Goal: Task Accomplishment & Management: Manage account settings

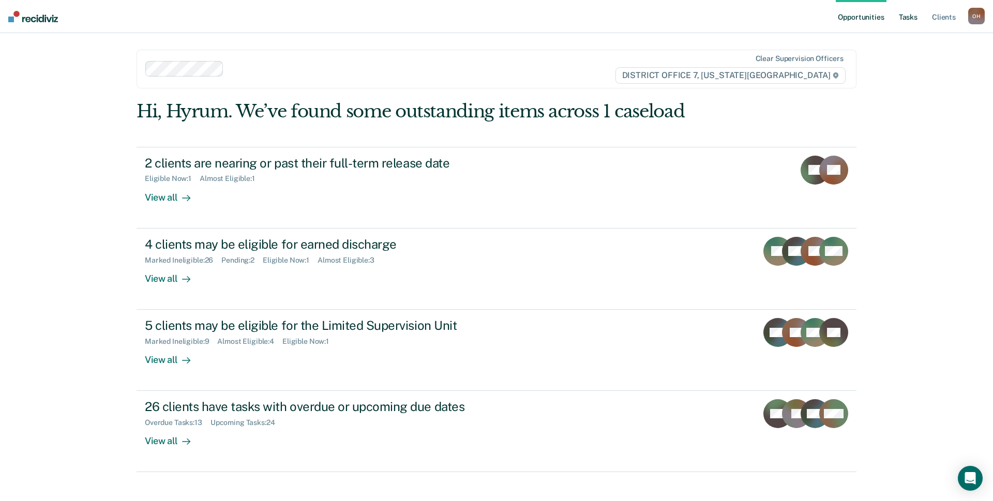
click at [903, 24] on link "Tasks" at bounding box center [908, 16] width 23 height 33
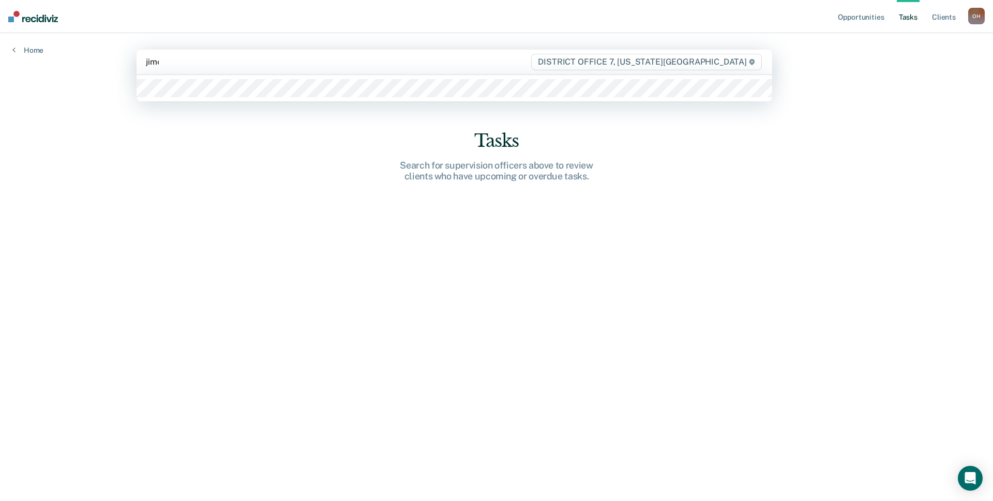
type input "jimen"
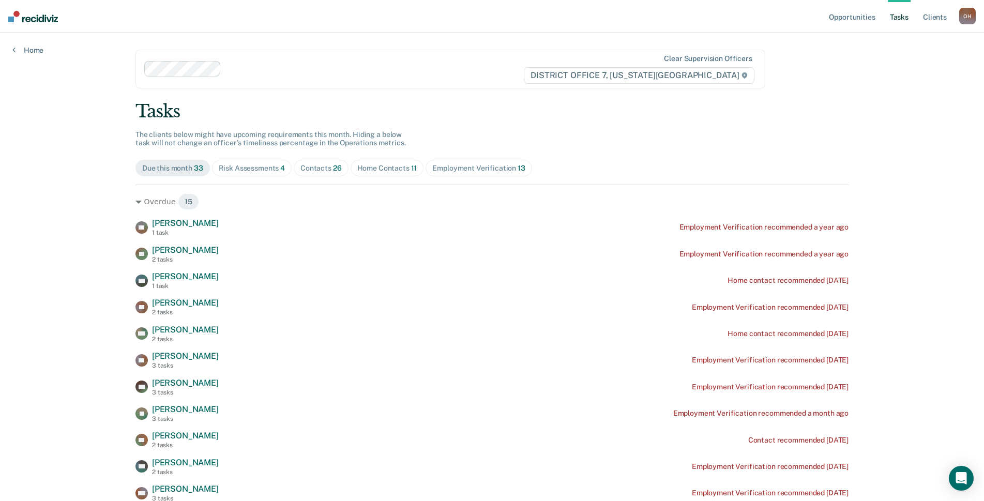
click at [257, 174] on span "Risk Assessments 4" at bounding box center [252, 168] width 80 height 17
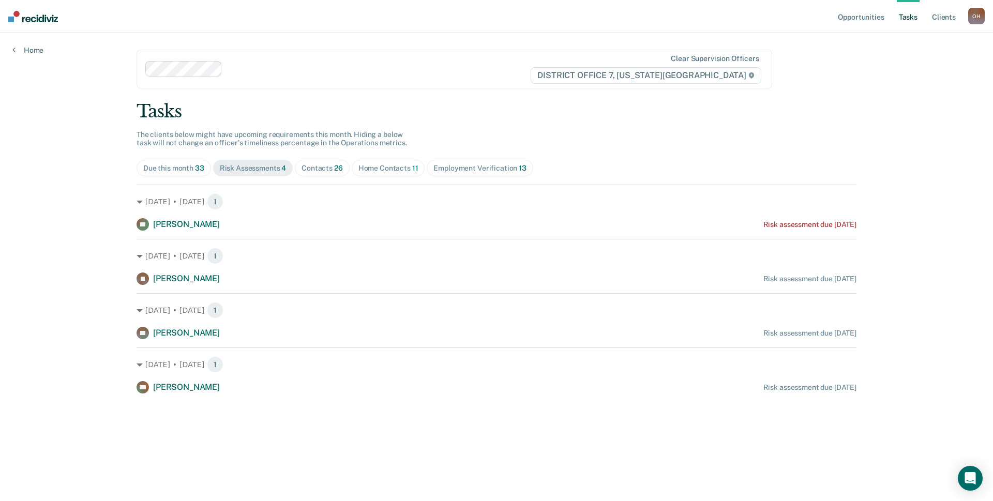
click at [314, 174] on span "Contacts 26" at bounding box center [322, 168] width 55 height 17
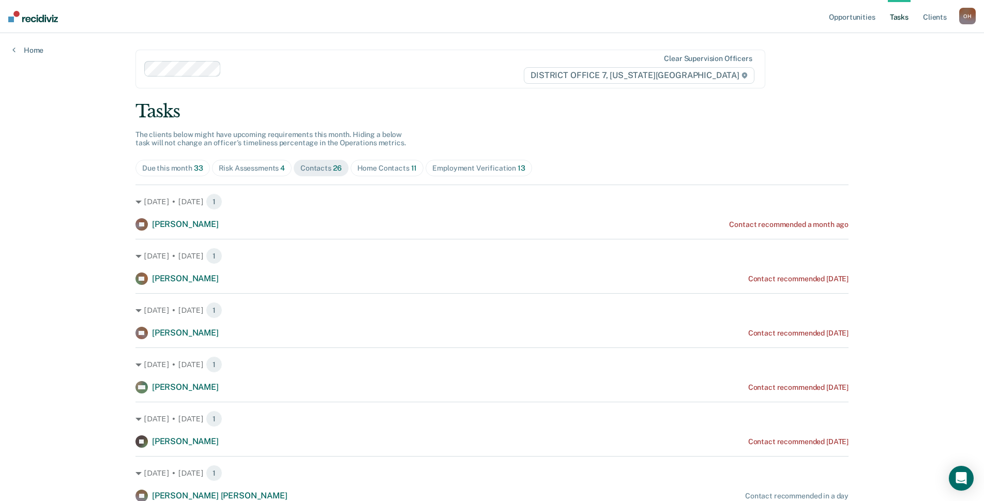
click at [361, 170] on div "Home Contacts 11" at bounding box center [387, 168] width 60 height 9
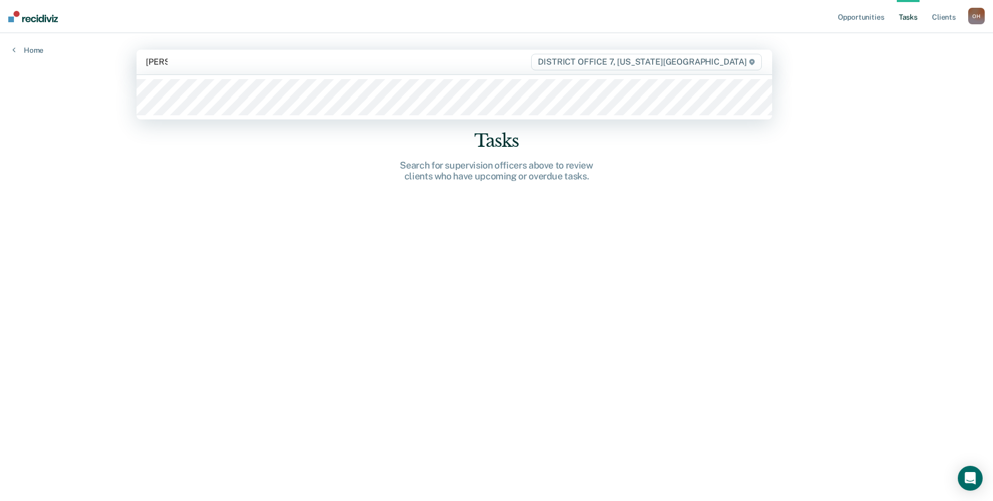
type input "[PERSON_NAME]"
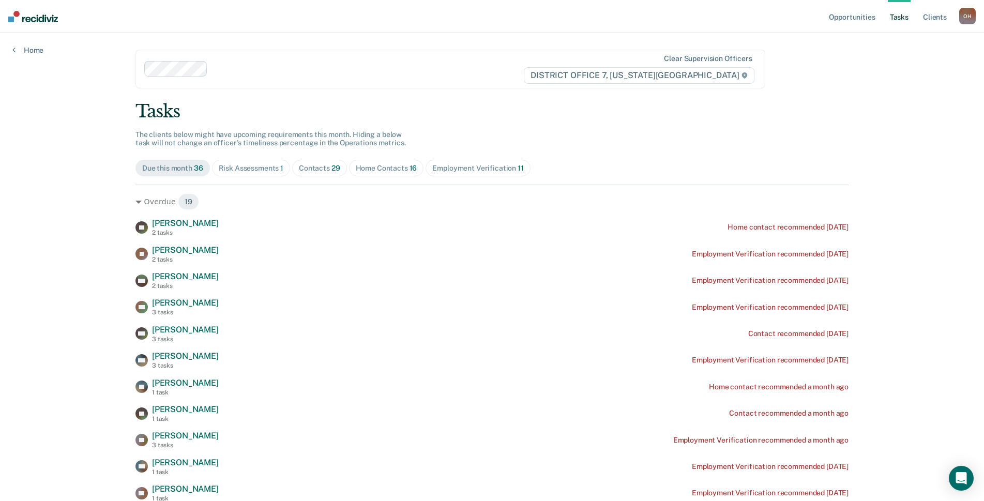
click at [384, 169] on div "Home Contacts 16" at bounding box center [387, 168] width 62 height 9
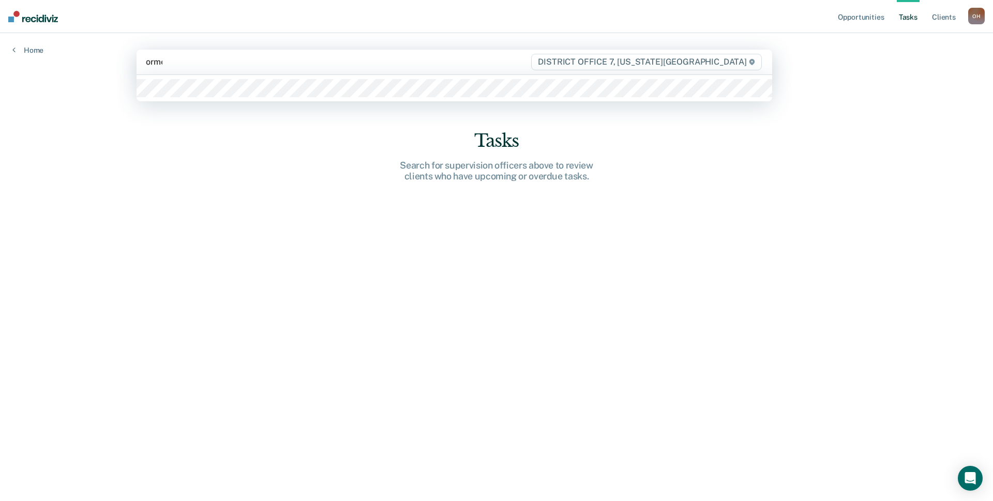
type input "ormero"
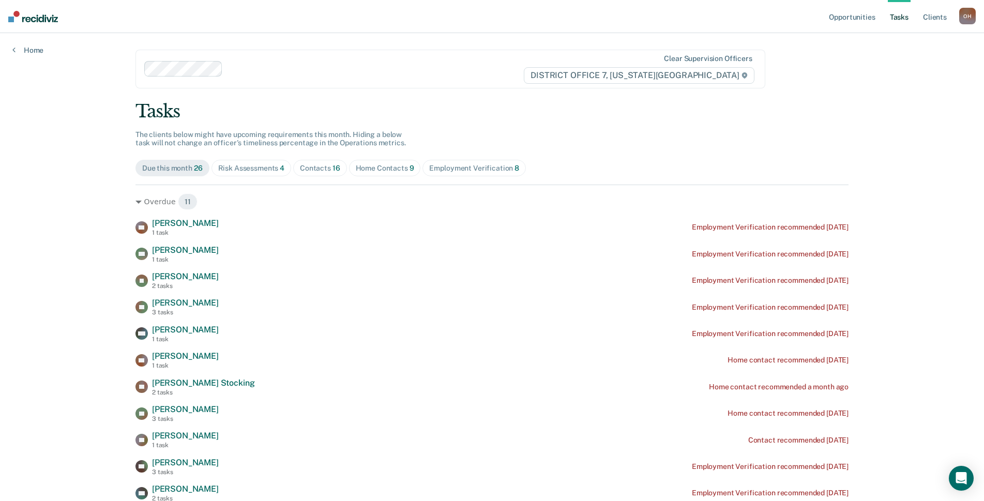
click at [384, 170] on div "Home Contacts 9" at bounding box center [385, 168] width 58 height 9
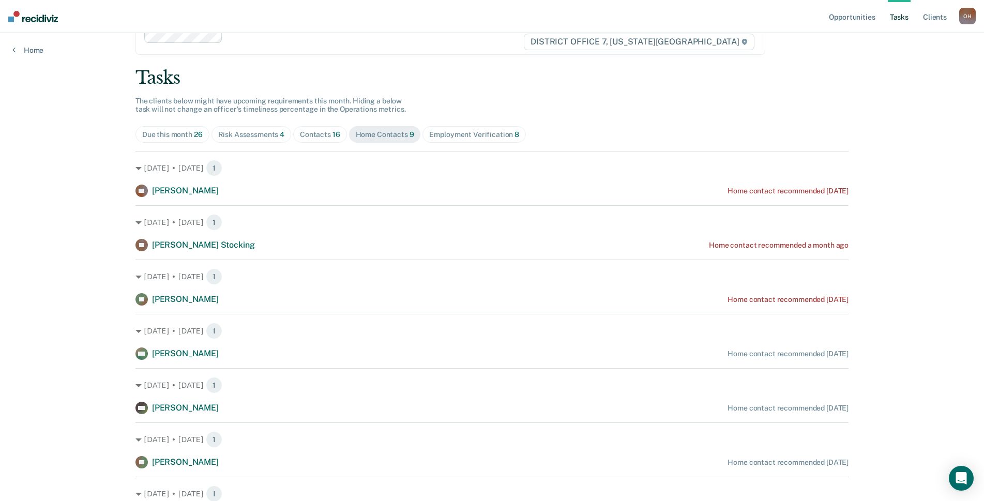
scroll to position [52, 0]
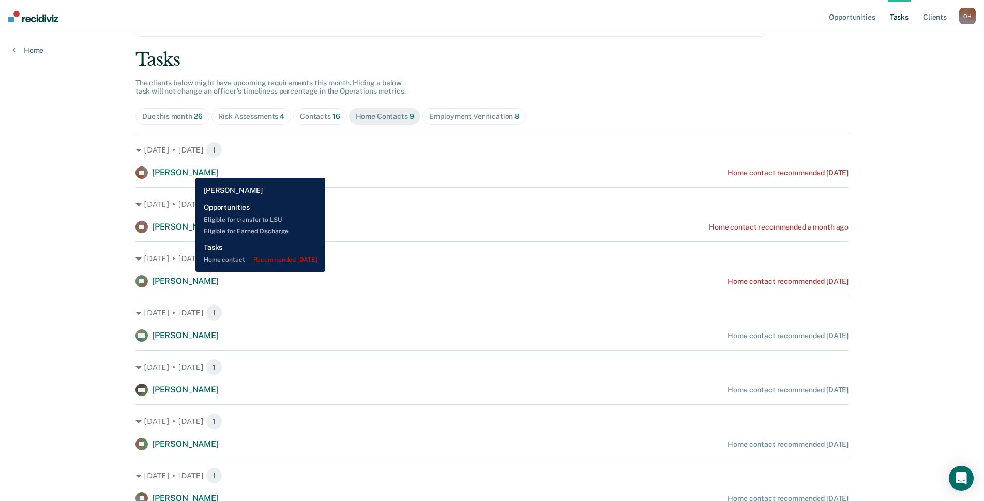
click at [188, 170] on span "[PERSON_NAME]" at bounding box center [185, 173] width 67 height 10
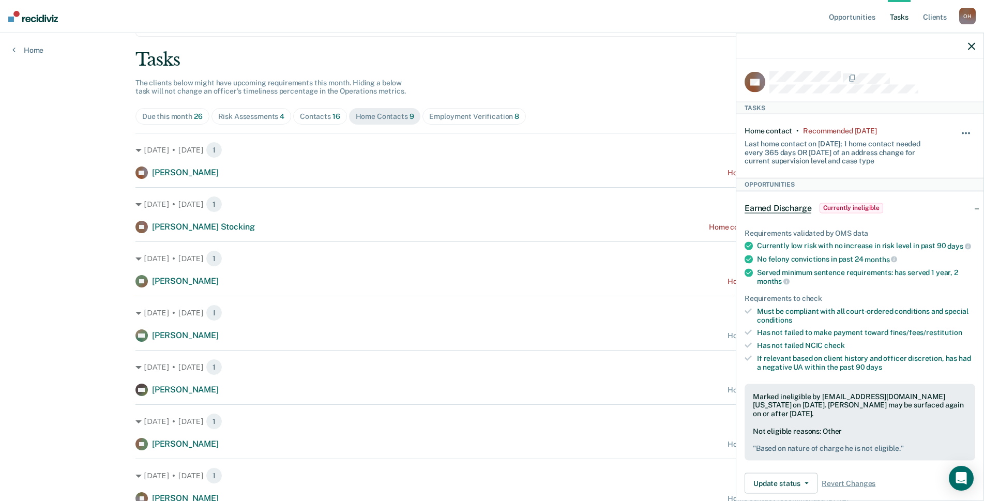
click at [958, 130] on button "button" at bounding box center [967, 138] width 18 height 17
click at [924, 179] on button "7 days" at bounding box center [938, 182] width 74 height 17
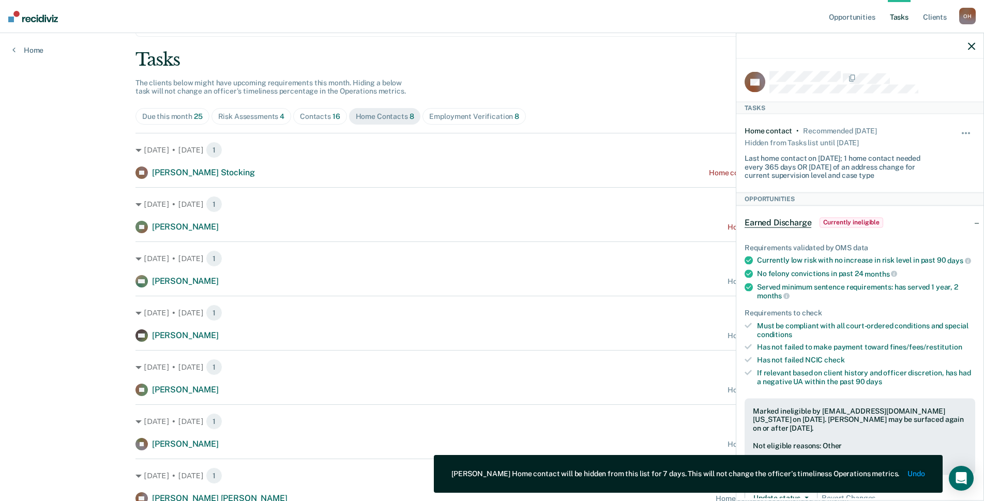
click at [976, 44] on div at bounding box center [859, 46] width 247 height 26
click at [972, 48] on icon "button" at bounding box center [971, 45] width 7 height 7
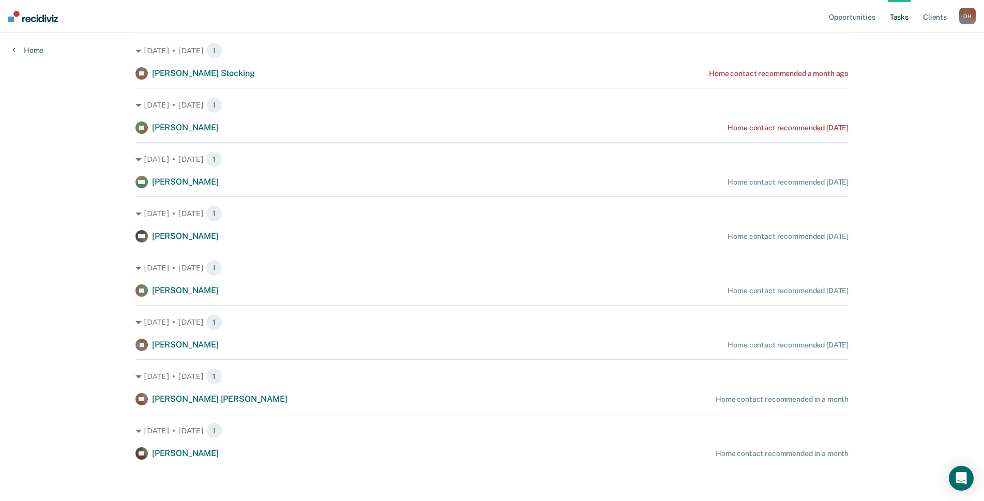
scroll to position [0, 0]
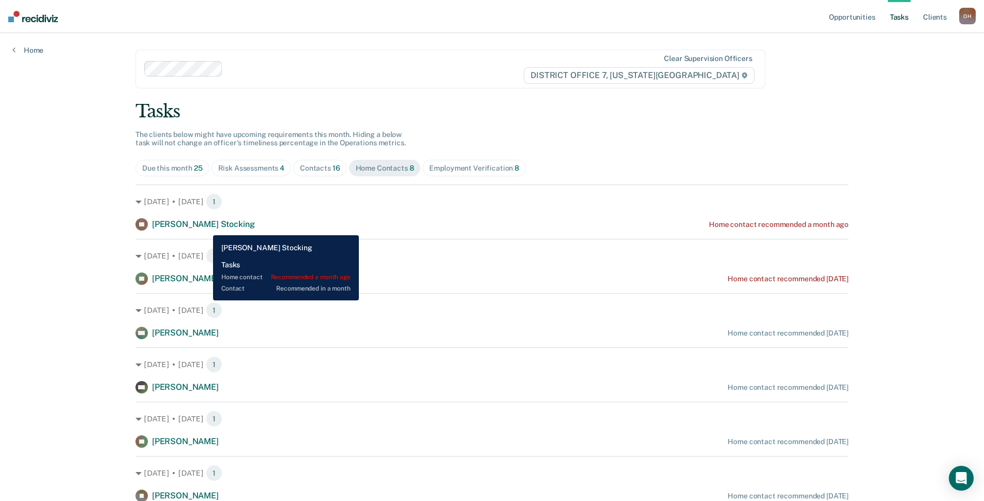
click at [205, 228] on span "[PERSON_NAME] Stocking" at bounding box center [203, 224] width 102 height 10
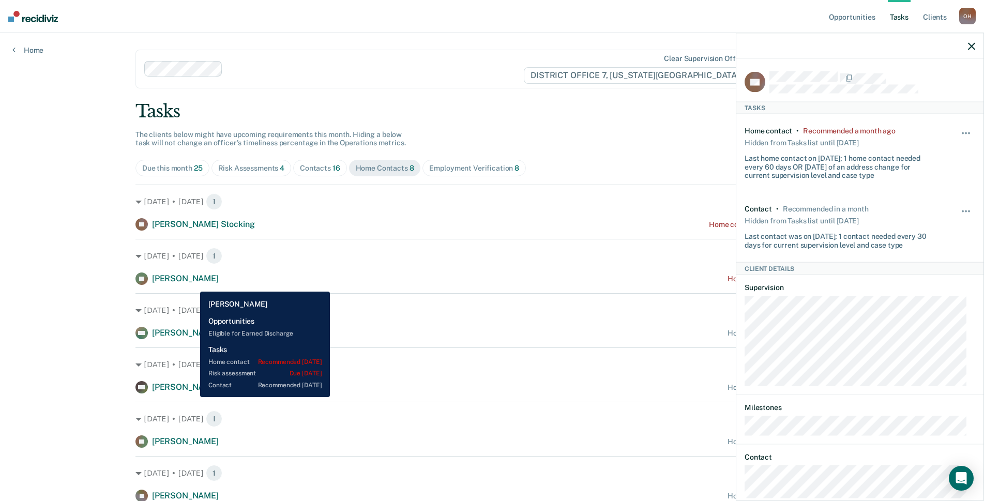
click at [192, 284] on div "[PERSON_NAME]" at bounding box center [185, 279] width 67 height 11
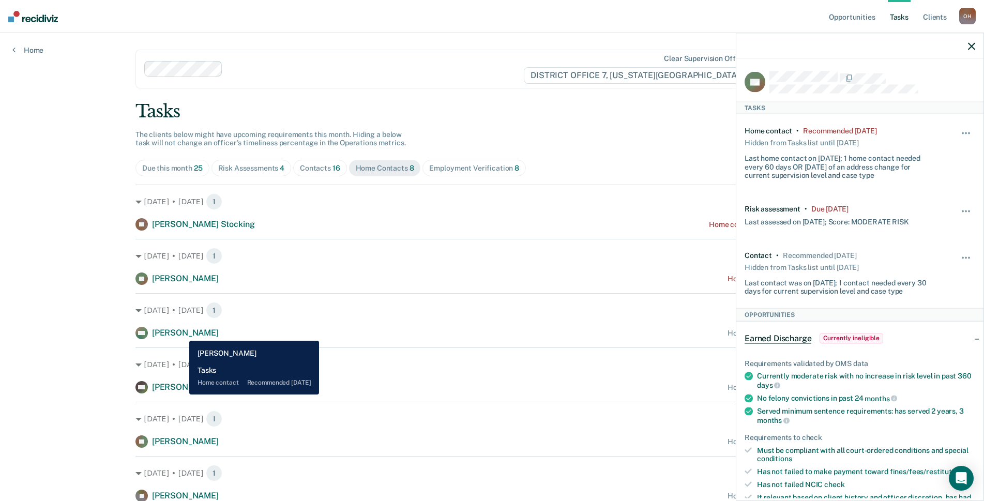
click at [182, 333] on span "[PERSON_NAME]" at bounding box center [185, 333] width 67 height 10
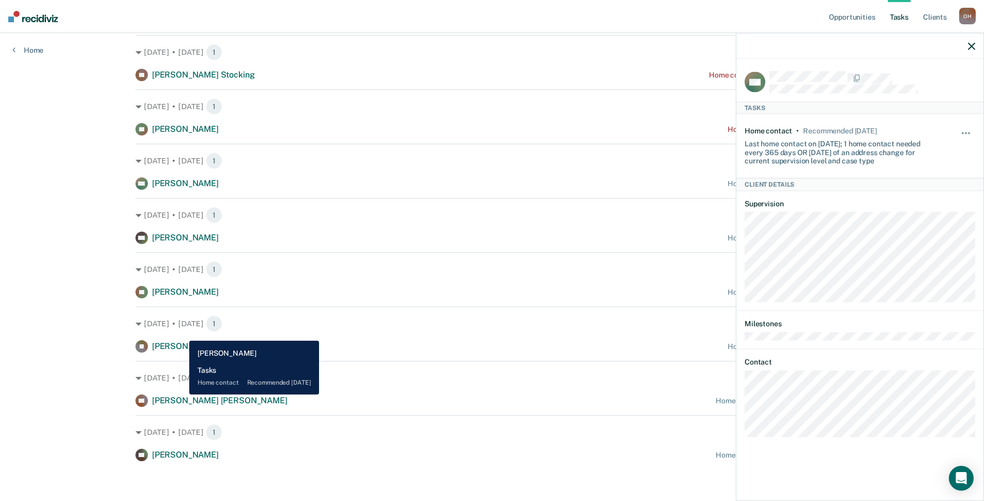
scroll to position [151, 0]
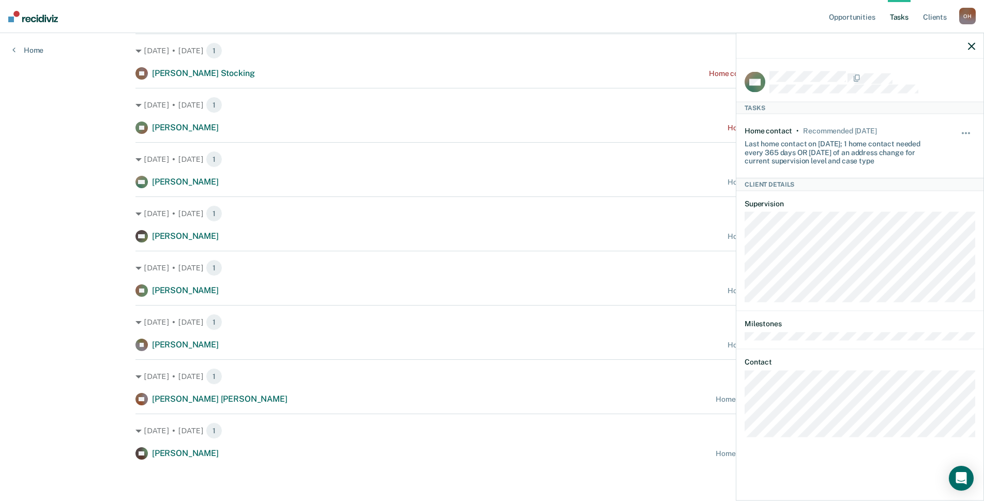
click at [971, 48] on icon "button" at bounding box center [971, 45] width 7 height 7
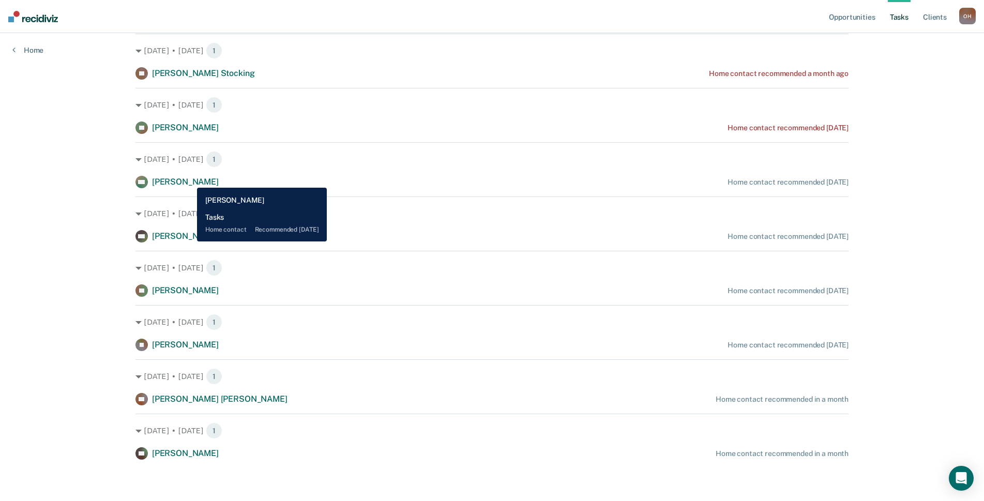
click at [189, 180] on span "[PERSON_NAME]" at bounding box center [185, 182] width 67 height 10
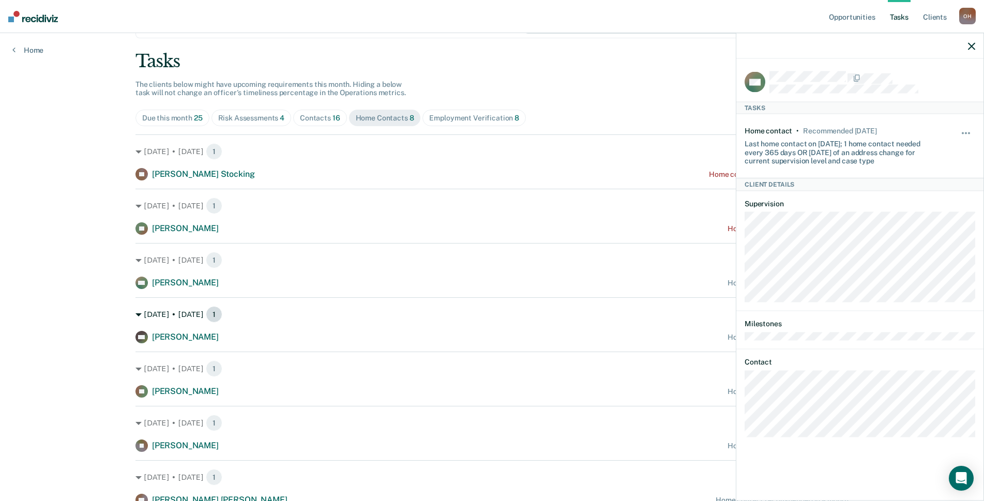
scroll to position [0, 0]
